Goal: Task Accomplishment & Management: Manage account settings

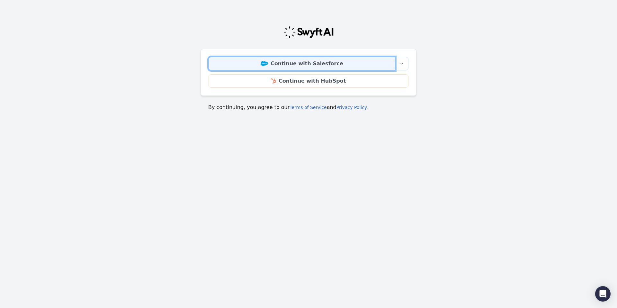
click at [322, 66] on link "Continue with Salesforce" at bounding box center [302, 64] width 187 height 14
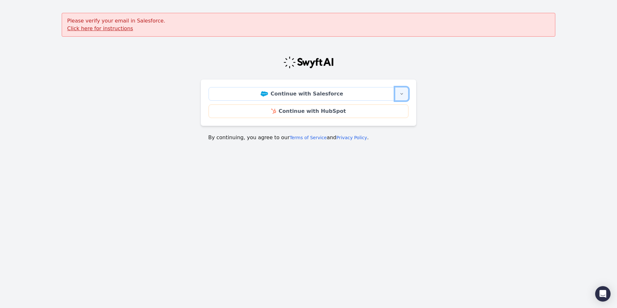
click at [404, 94] on button "More sign-in options" at bounding box center [402, 94] width 14 height 14
click at [104, 28] on u "Click here for instructions" at bounding box center [100, 28] width 66 height 6
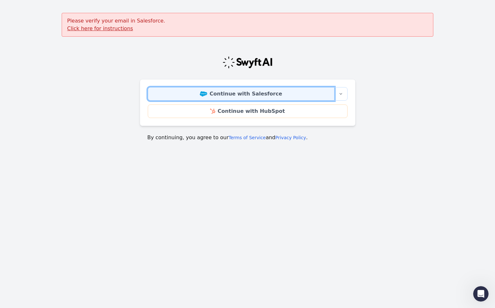
click at [265, 95] on link "Continue with Salesforce" at bounding box center [241, 94] width 187 height 14
click at [244, 93] on link "Continue with Salesforce" at bounding box center [241, 94] width 187 height 14
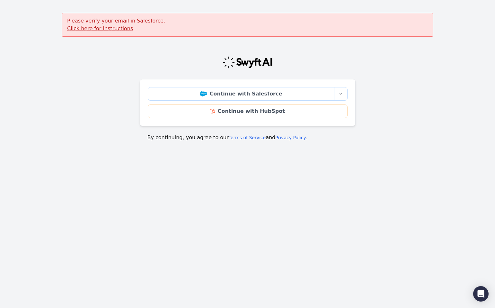
click at [96, 26] on u "Click here for instructions" at bounding box center [100, 28] width 66 height 6
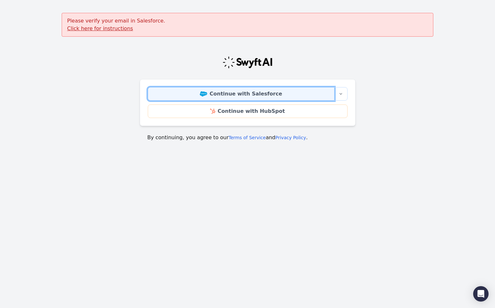
click at [261, 90] on link "Continue with Salesforce" at bounding box center [241, 94] width 187 height 14
